Goal: Task Accomplishment & Management: Use online tool/utility

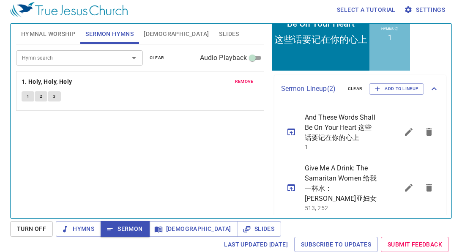
click at [294, 182] on icon "sermon lineup list" at bounding box center [291, 187] width 10 height 10
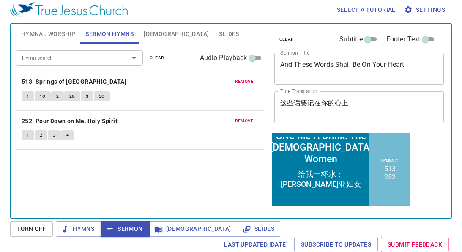
scroll to position [136, 0]
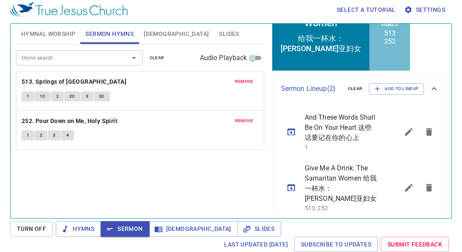
click at [426, 130] on icon "sermon lineup list" at bounding box center [429, 132] width 6 height 8
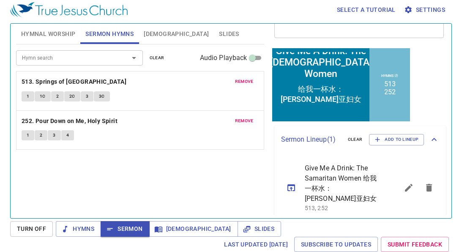
scroll to position [0, 0]
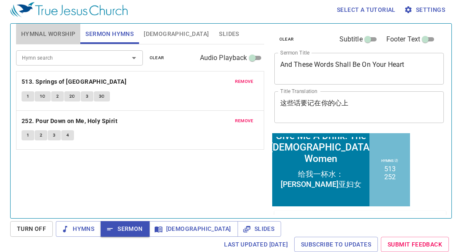
click at [38, 35] on span "Hymnal Worship" at bounding box center [48, 34] width 54 height 11
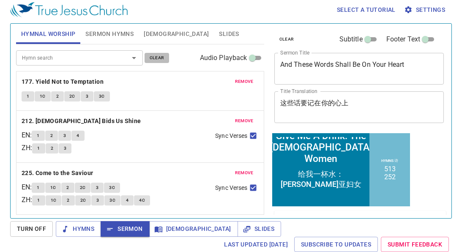
click at [152, 58] on span "clear" at bounding box center [157, 58] width 15 height 8
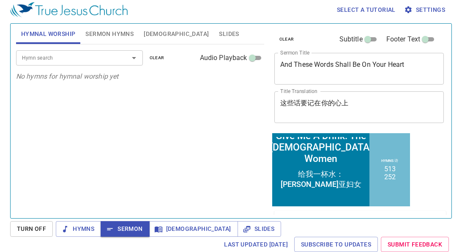
click at [112, 60] on input "Hymn search" at bounding box center [67, 58] width 97 height 10
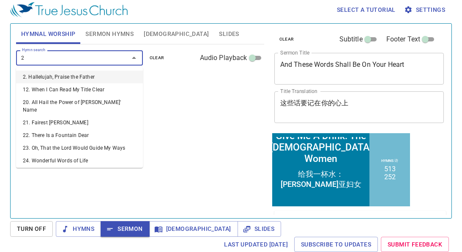
type input "27"
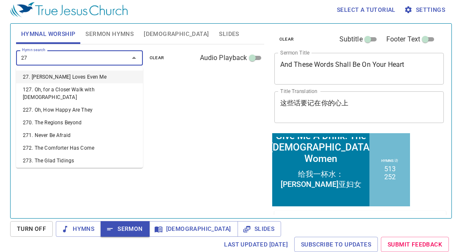
click at [101, 76] on li "27. [DEMOGRAPHIC_DATA] Loves Even Me" at bounding box center [79, 77] width 127 height 13
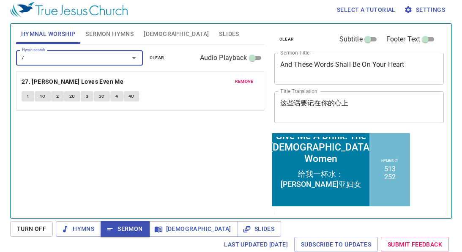
type input "78"
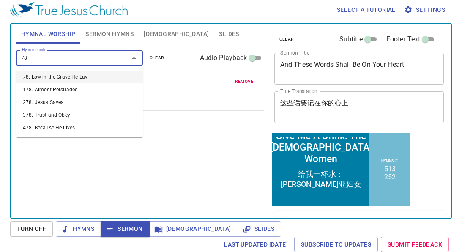
click at [94, 76] on li "78. Low in the Grave He Lay" at bounding box center [79, 77] width 127 height 13
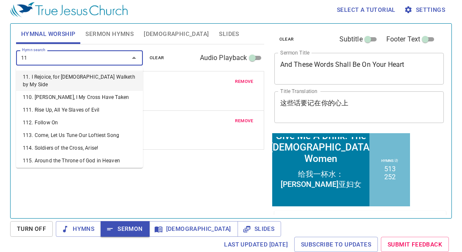
type input "118"
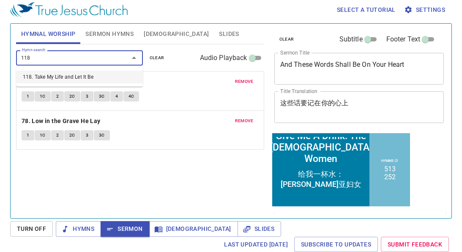
click at [72, 77] on li "118. Take My Life and Let It Be" at bounding box center [79, 77] width 127 height 13
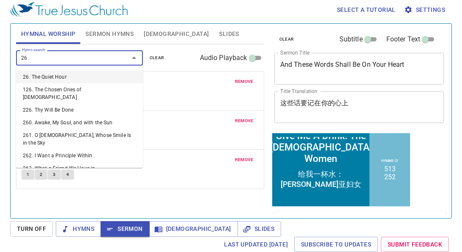
type input "264"
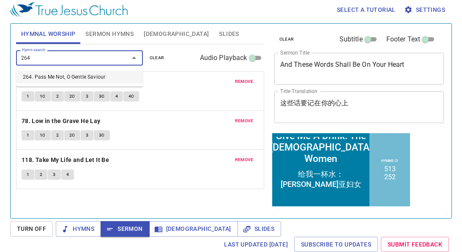
click at [71, 78] on li "264. Pass Me Not, O Gentle Saviour" at bounding box center [79, 77] width 127 height 13
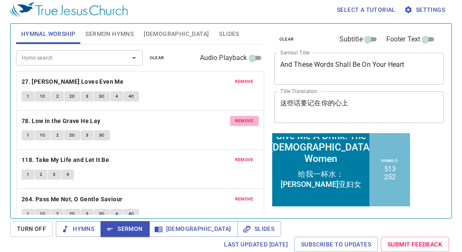
click at [247, 121] on span "remove" at bounding box center [244, 121] width 19 height 8
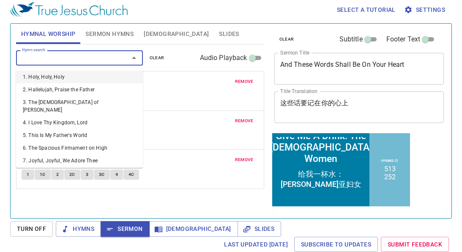
click at [73, 58] on input "Hymn search" at bounding box center [67, 58] width 97 height 10
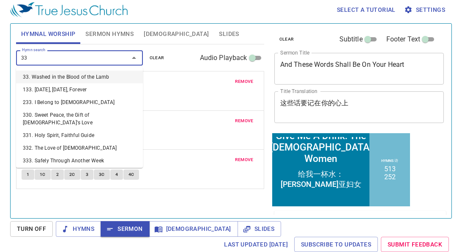
type input "336"
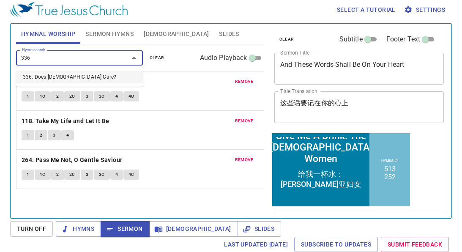
drag, startPoint x: 75, startPoint y: 75, endPoint x: 82, endPoint y: 102, distance: 27.4
click at [82, 102] on body "Select a tutorial Settings Hymnal Worship Sermon Hymns Bible Slides Hymn search…" at bounding box center [231, 122] width 462 height 252
click at [70, 72] on li "336. Does [DEMOGRAPHIC_DATA] Care?" at bounding box center [79, 77] width 127 height 13
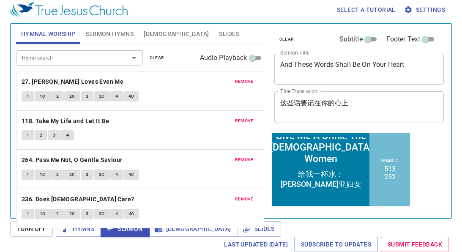
scroll to position [9, 0]
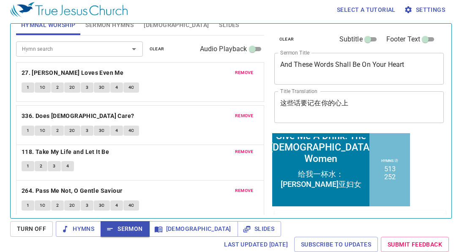
drag, startPoint x: 119, startPoint y: 196, endPoint x: 114, endPoint y: 107, distance: 88.4
click at [114, 110] on div "remove 27. Jesus Loves Even Me 1 1C 2 2C 3 3C 4 4C remove 118. Take My Life and…" at bounding box center [140, 140] width 248 height 157
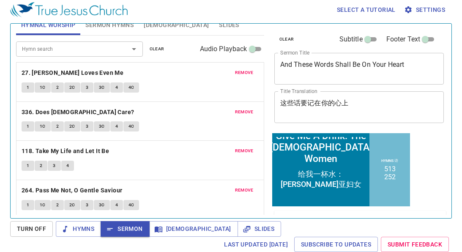
scroll to position [14, 0]
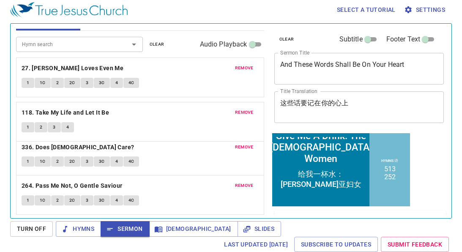
drag, startPoint x: 109, startPoint y: 155, endPoint x: 103, endPoint y: 120, distance: 36.4
click at [103, 120] on div "remove 27. Jesus Loves Even Me 1 1C 2 2C 3 3C 4 4C remove 336. Does Jesus Care?…" at bounding box center [140, 135] width 248 height 157
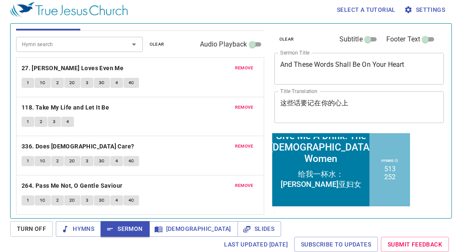
click at [405, 68] on textarea "Give Me A Drink: The Samaritan Women" at bounding box center [359, 68] width 158 height 16
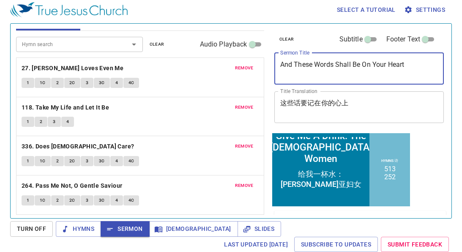
click at [384, 66] on textarea "Give Me A Drink: The Samaritan Women" at bounding box center [359, 68] width 158 height 16
click at [398, 67] on textarea "Give Me A Drink: The Samaritan Women" at bounding box center [359, 68] width 158 height 16
type textarea "Give Me A Drink: The [DEMOGRAPHIC_DATA] Woman"
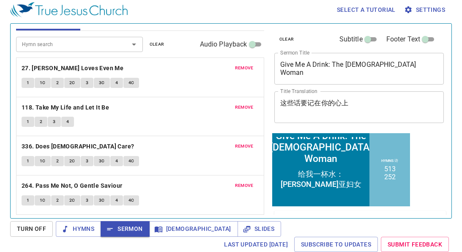
click at [444, 95] on div "clear Subtitle Footer Text Sermon Title Give Me A Drink: The Samaritan Woman x …" at bounding box center [358, 78] width 175 height 108
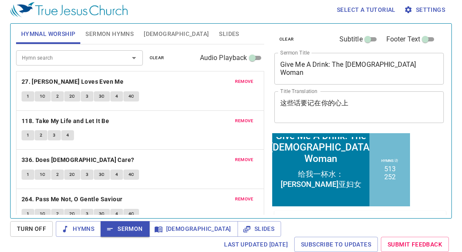
click at [313, 68] on textarea "Give Me A Drink: The [DEMOGRAPHIC_DATA] Woman" at bounding box center [359, 68] width 158 height 16
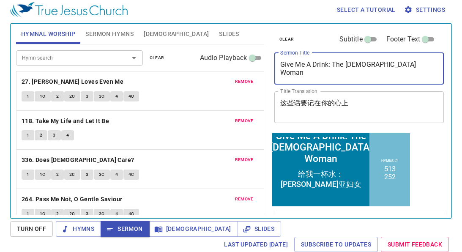
click at [313, 68] on textarea "Give Me A Drink: The [DEMOGRAPHIC_DATA] Woman" at bounding box center [359, 68] width 158 height 16
click at [373, 72] on textarea "Give Me A Drink: The [DEMOGRAPHIC_DATA] Woman" at bounding box center [359, 68] width 158 height 16
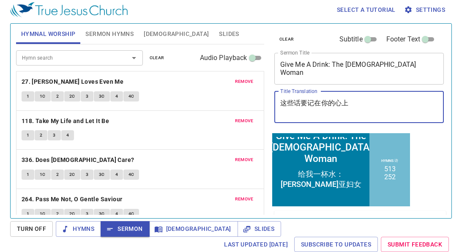
drag, startPoint x: 369, startPoint y: 102, endPoint x: 271, endPoint y: 99, distance: 97.6
click at [271, 99] on div "clear Subtitle Footer Text Sermon Title Give Me A Drink: The Samaritan Woman x …" at bounding box center [358, 78] width 175 height 108
type textarea "给我一杯水：[PERSON_NAME]亚妇女"
click at [297, 112] on textarea "给我一杯水：[PERSON_NAME]亚妇女" at bounding box center [359, 107] width 158 height 16
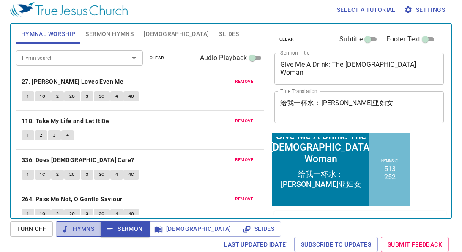
click at [72, 230] on span "Hymns" at bounding box center [79, 228] width 32 height 11
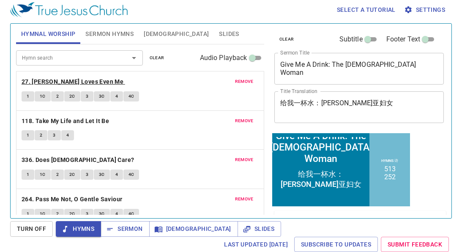
click at [77, 79] on b "27. [PERSON_NAME] Loves Even Me" at bounding box center [73, 81] width 102 height 11
click at [28, 98] on span "1" at bounding box center [28, 97] width 3 height 8
click at [39, 98] on button "1C" at bounding box center [43, 96] width 16 height 10
click at [54, 96] on button "2" at bounding box center [57, 96] width 13 height 10
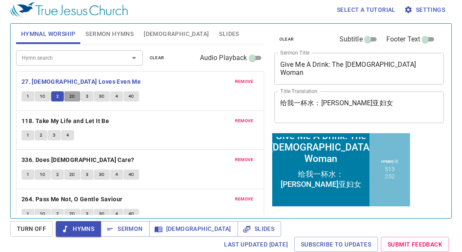
click at [70, 94] on span "2C" at bounding box center [72, 97] width 6 height 8
click at [87, 95] on span "3" at bounding box center [87, 97] width 3 height 8
click at [101, 97] on span "3C" at bounding box center [102, 97] width 6 height 8
click at [112, 96] on button "4" at bounding box center [116, 96] width 13 height 10
click at [132, 95] on span "4C" at bounding box center [131, 97] width 6 height 8
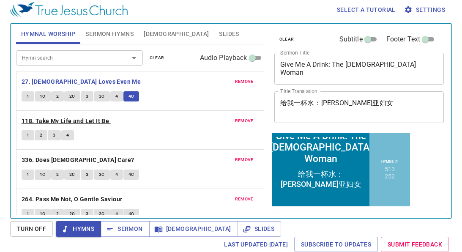
click at [23, 120] on b "118. Take My Life and Let It Be" at bounding box center [65, 121] width 87 height 11
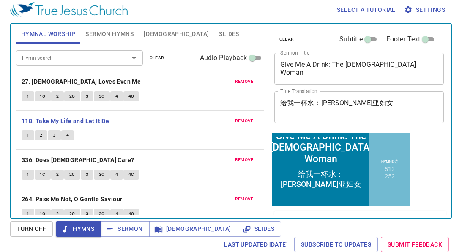
click at [27, 136] on span "1" at bounding box center [28, 135] width 3 height 8
click at [38, 135] on button "2" at bounding box center [41, 135] width 13 height 10
click at [26, 133] on button "1" at bounding box center [28, 135] width 13 height 10
click at [38, 134] on button "2" at bounding box center [41, 135] width 13 height 10
click at [54, 133] on span "3" at bounding box center [54, 135] width 3 height 8
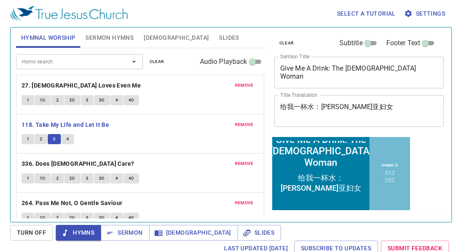
click at [182, 126] on div "remove 118. Take My Life and Let It Be 1 2 3 4" at bounding box center [139, 133] width 247 height 39
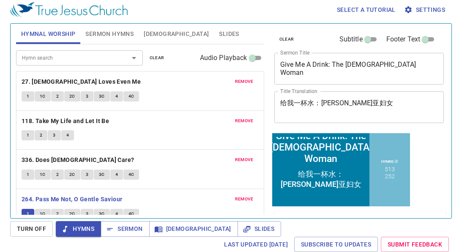
scroll to position [14, 0]
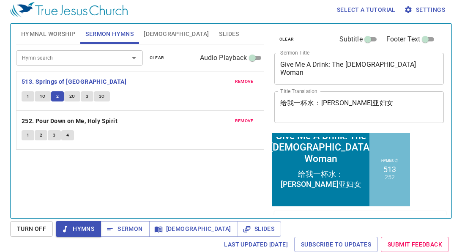
scroll to position [4, 0]
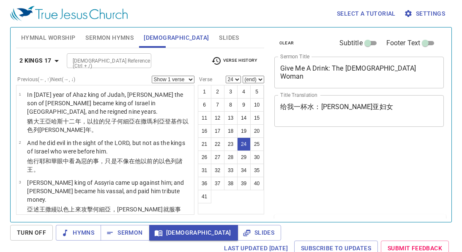
select select "24"
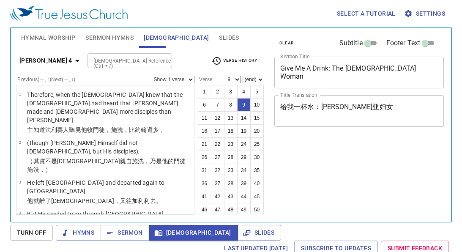
select select "9"
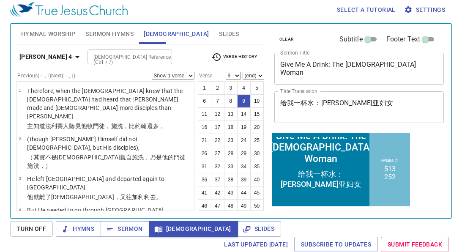
scroll to position [213, 0]
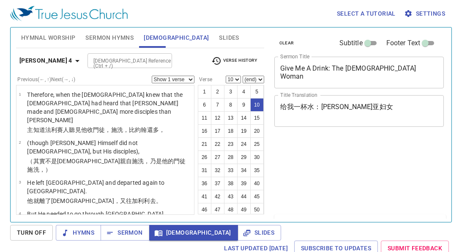
select select "10"
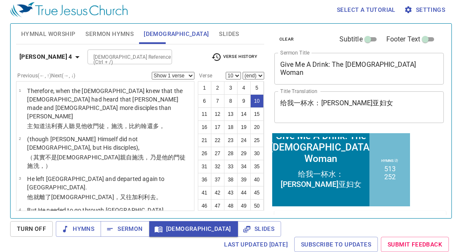
scroll to position [261, 0]
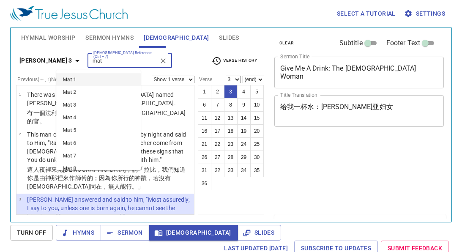
select select "3"
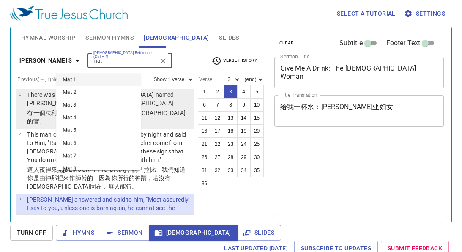
scroll to position [4, 0]
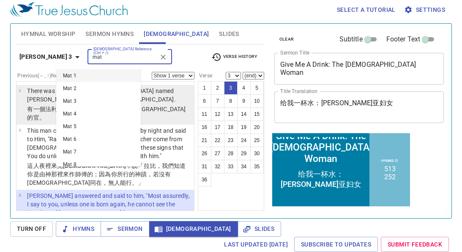
click at [99, 97] on li "Mat 3" at bounding box center [98, 101] width 84 height 13
click at [79, 97] on p "There was a man of the Pharisees named Nicodemus, a ruler of the Jews." at bounding box center [109, 95] width 164 height 17
click at [68, 94] on p "There was a man of the Pharisees named Nicodemus, a ruler of the Jews." at bounding box center [109, 95] width 164 height 17
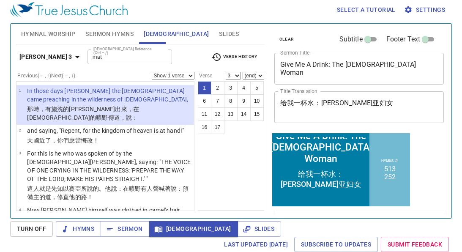
click at [68, 94] on p "In those days John the Baptist came preaching in the wilderness of Judea," at bounding box center [109, 95] width 164 height 17
click at [202, 126] on button "16" at bounding box center [205, 127] width 14 height 14
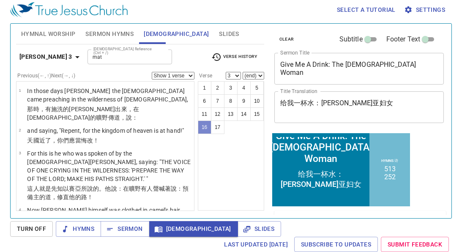
type input "Mat 3"
select select "16"
click at [202, 126] on button "16" at bounding box center [205, 127] width 14 height 14
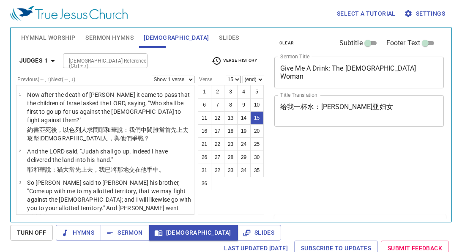
select select "15"
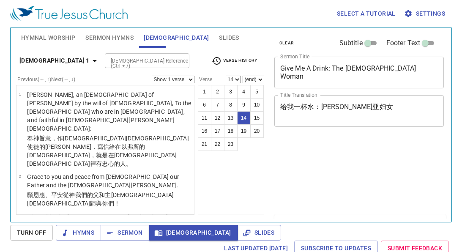
select select "14"
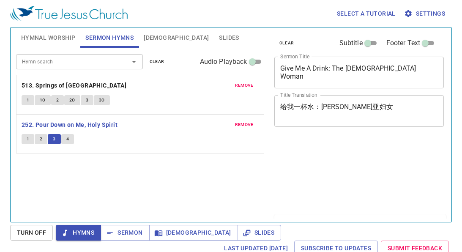
scroll to position [4, 0]
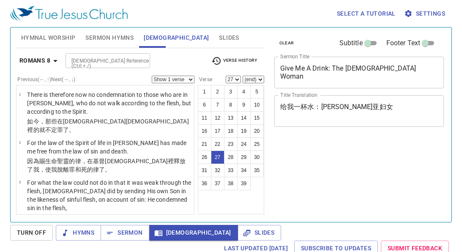
select select "27"
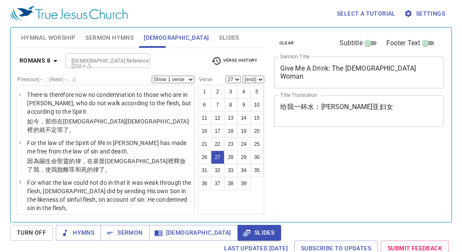
select select "27"
